Goal: Task Accomplishment & Management: Manage account settings

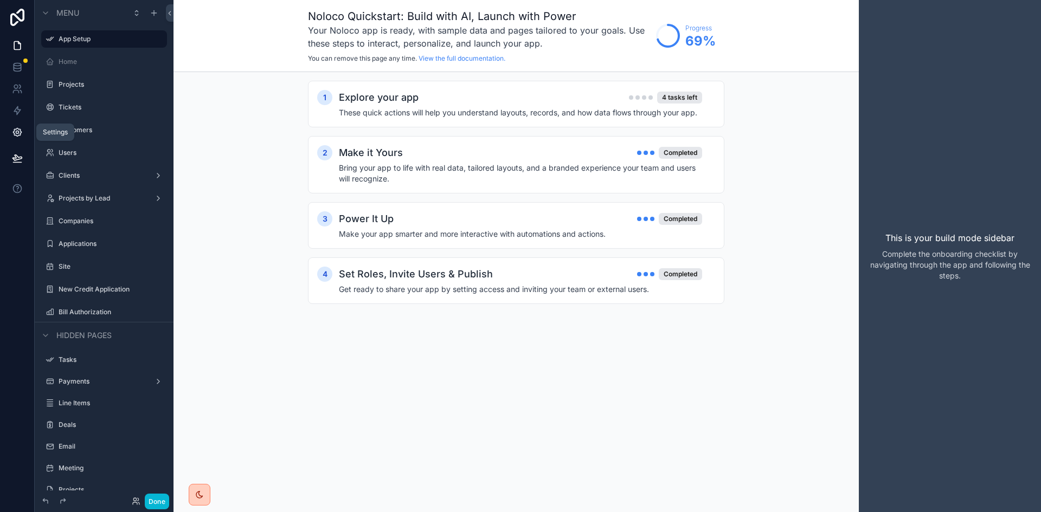
click at [20, 137] on icon at bounding box center [17, 132] width 11 height 11
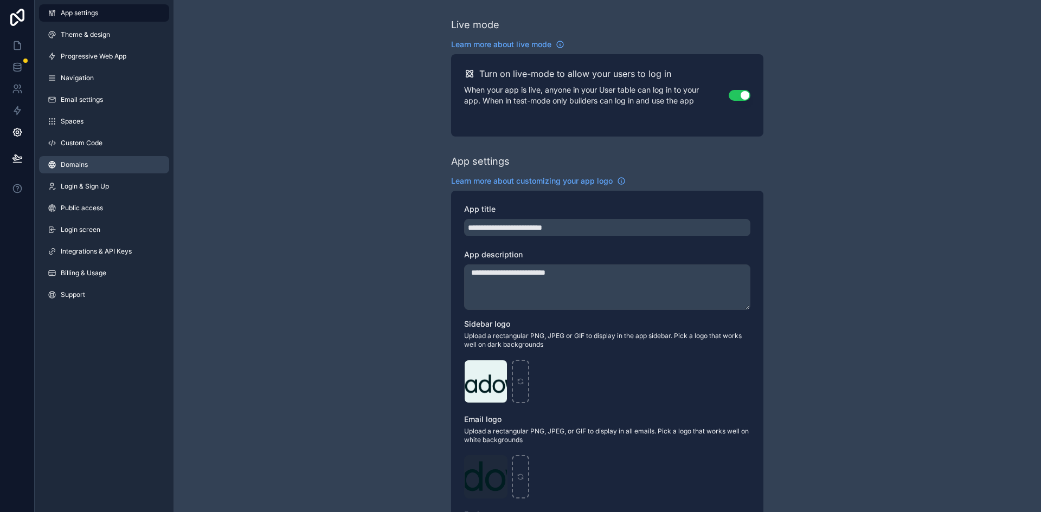
click at [97, 165] on link "Domains" at bounding box center [104, 164] width 130 height 17
